Goal: Task Accomplishment & Management: Manage account settings

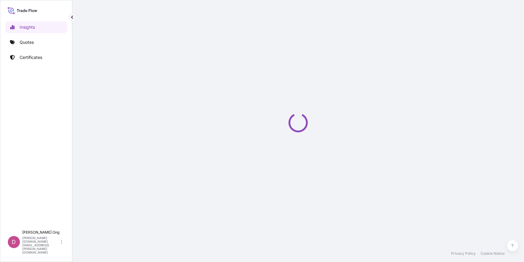
select select "2025"
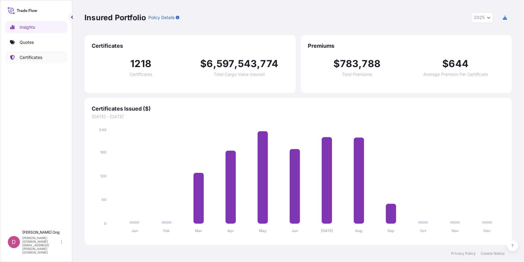
click at [41, 36] on link "Quotes" at bounding box center [36, 42] width 62 height 12
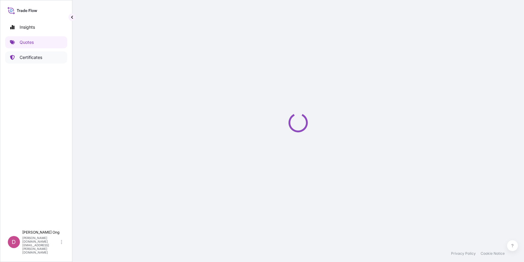
click at [37, 56] on p "Certificates" at bounding box center [31, 57] width 23 height 6
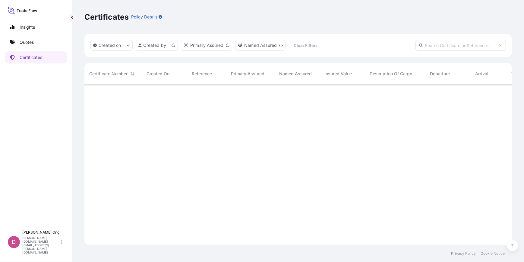
scroll to position [159, 424]
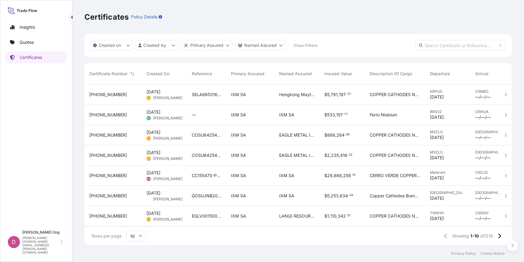
click at [205, 183] on div "CC15547S-P / BL NO.: 01" at bounding box center [206, 175] width 39 height 20
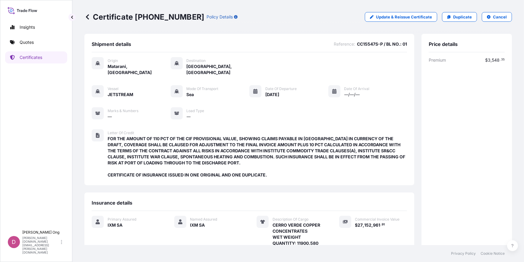
click at [453, 129] on div "Premium $ 3 , 548 . 35 Total $ 3 , 548 . 35" at bounding box center [467, 174] width 76 height 235
click at [423, 17] on p "Update & Reissue Certificate" at bounding box center [404, 17] width 56 height 6
select select "Sea"
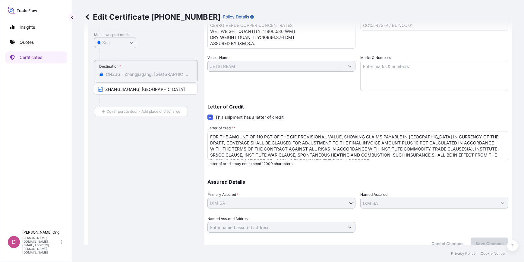
scroll to position [121, 0]
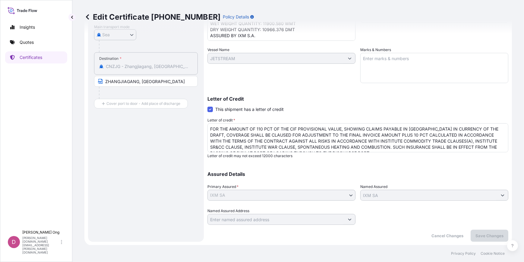
click at [319, 143] on textarea "FOR THE AMOUNT OF 110 PCT OF THE CIF PROVISIONAL VALUE, SHOWING CLAIMS PAYABLE …" at bounding box center [358, 137] width 301 height 29
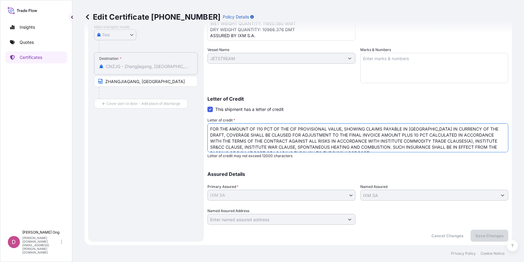
click at [354, 129] on textarea "FOR THE AMOUNT OF 110 PCT OF THE CIF PROVISIONAL VALUE, SHOWING CLAIMS PAYABLE …" at bounding box center [358, 137] width 301 height 29
click at [354, 128] on textarea "FOR THE AMOUNT OF 110 PCT OF THE CIF PROVISIONAL VALUE, SHOWING CLAIMS PAYABLE …" at bounding box center [358, 137] width 301 height 29
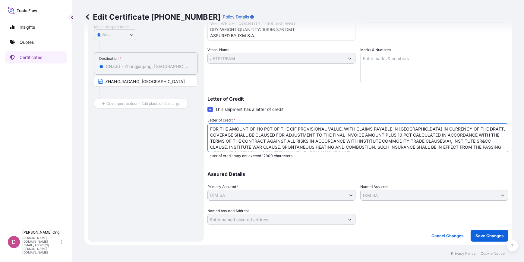
click at [396, 135] on textarea "FOR THE AMOUNT OF 110 PCT OF THE CIF PROVISIONAL VALUE, SHOWING CLAIMS PAYABLE …" at bounding box center [358, 137] width 301 height 29
type textarea "FOR THE AMOUNT OF 110 PCT OF THE CIF PROVISIONAL VALUE, WITH CLAIMS PAYABLE IN …"
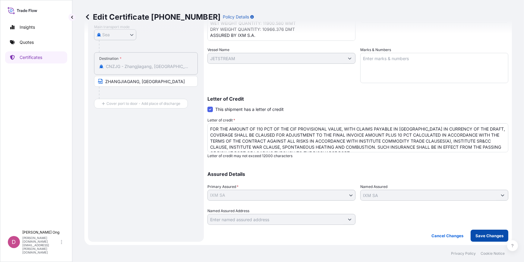
click at [504, 237] on button "Save Changes" at bounding box center [490, 235] width 38 height 12
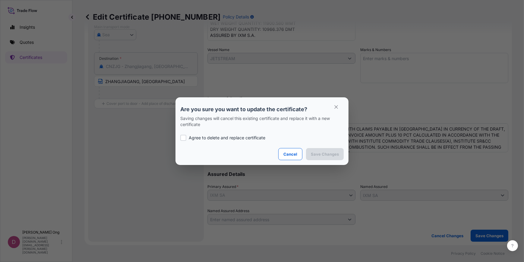
click at [223, 137] on p "Agree to delete and replace certificate" at bounding box center [227, 138] width 77 height 6
checkbox input "true"
click at [324, 150] on button "Save Changes" at bounding box center [325, 154] width 38 height 12
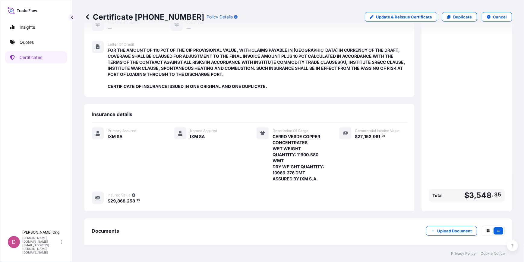
scroll to position [118, 0]
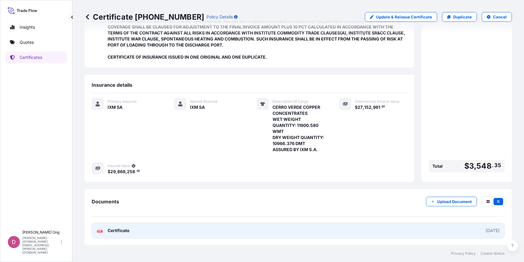
click at [312, 229] on link "PDF Certificate [DATE]" at bounding box center [298, 230] width 413 height 16
